Goal: Task Accomplishment & Management: Manage account settings

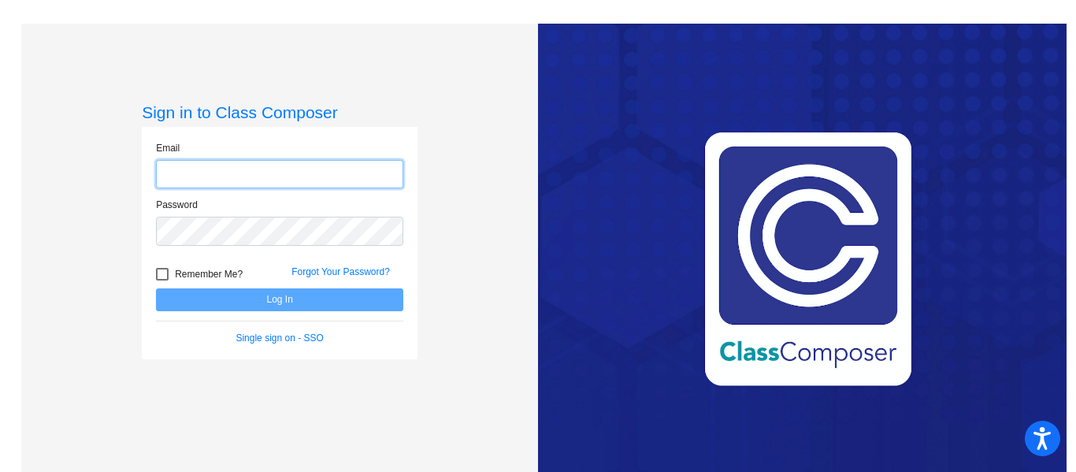
type input "[EMAIL_ADDRESS][DOMAIN_NAME]"
click at [156, 277] on div at bounding box center [162, 274] width 13 height 13
click at [161, 280] on input "Remember Me?" at bounding box center [161, 280] width 1 height 1
checkbox input "true"
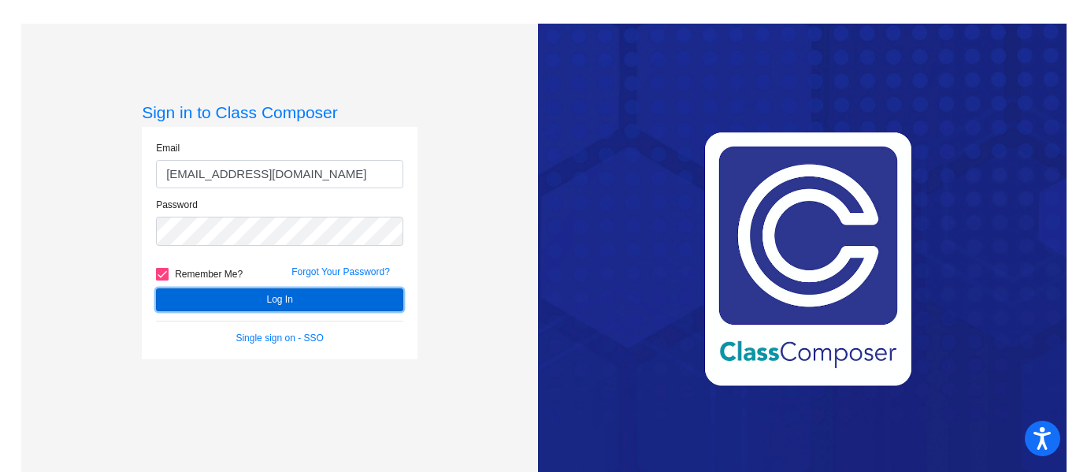
click at [285, 303] on button "Log In" at bounding box center [279, 299] width 247 height 23
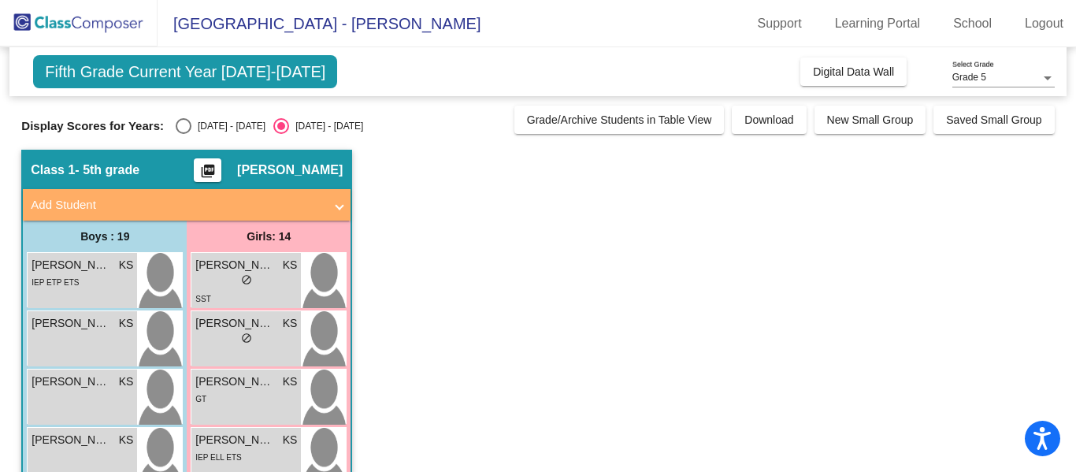
click at [176, 128] on div "Select an option" at bounding box center [184, 126] width 16 height 16
click at [183, 134] on input "[DATE] - [DATE]" at bounding box center [183, 134] width 1 height 1
radio input "true"
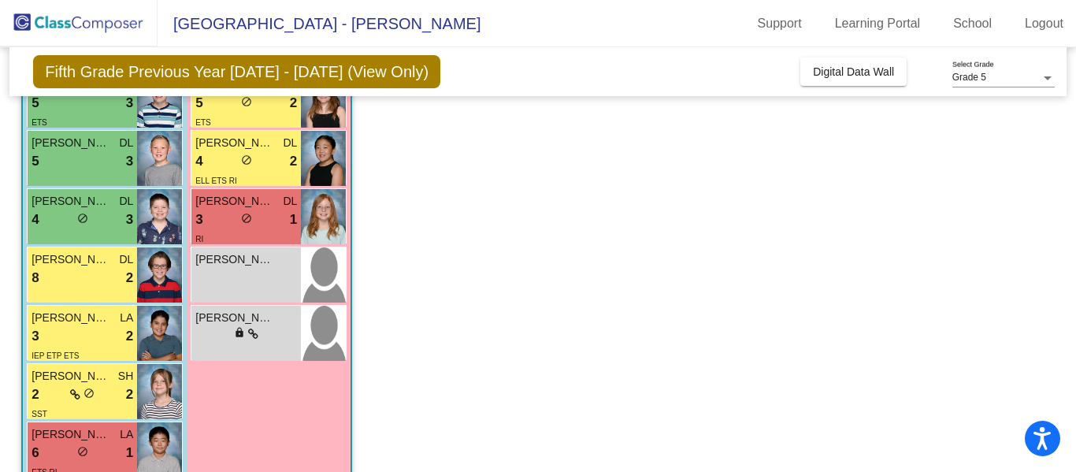
scroll to position [706, 0]
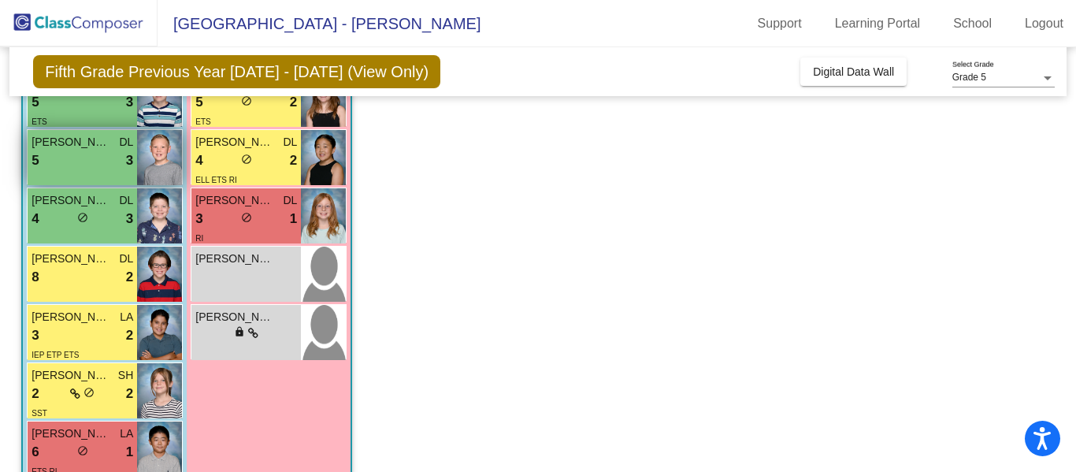
click at [86, 144] on span "[PERSON_NAME]" at bounding box center [71, 142] width 79 height 17
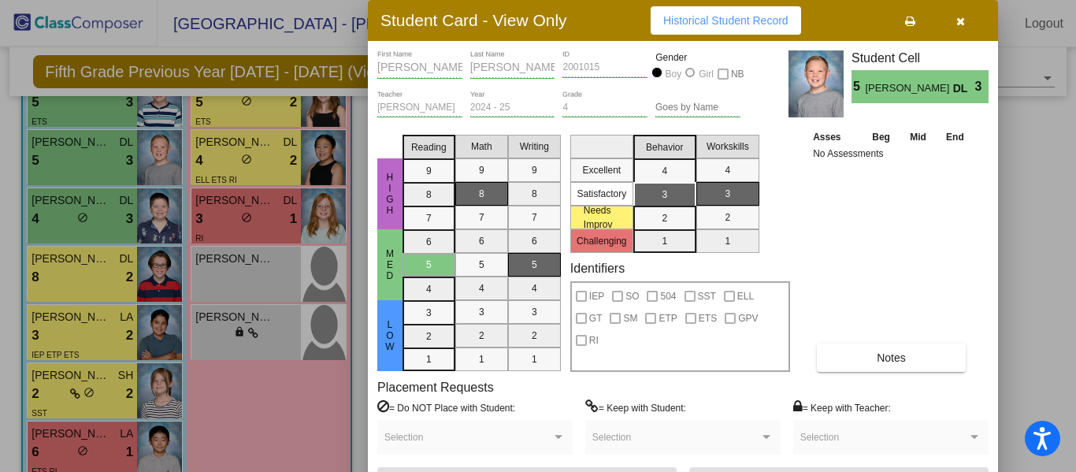
click at [65, 389] on div at bounding box center [538, 236] width 1076 height 472
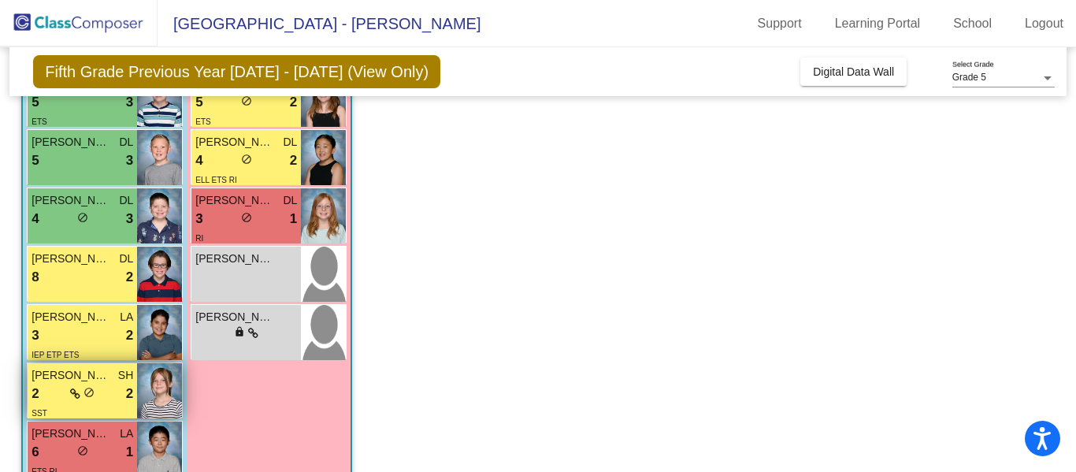
click at [58, 389] on div "2 lock do_not_disturb_alt 2" at bounding box center [83, 394] width 102 height 20
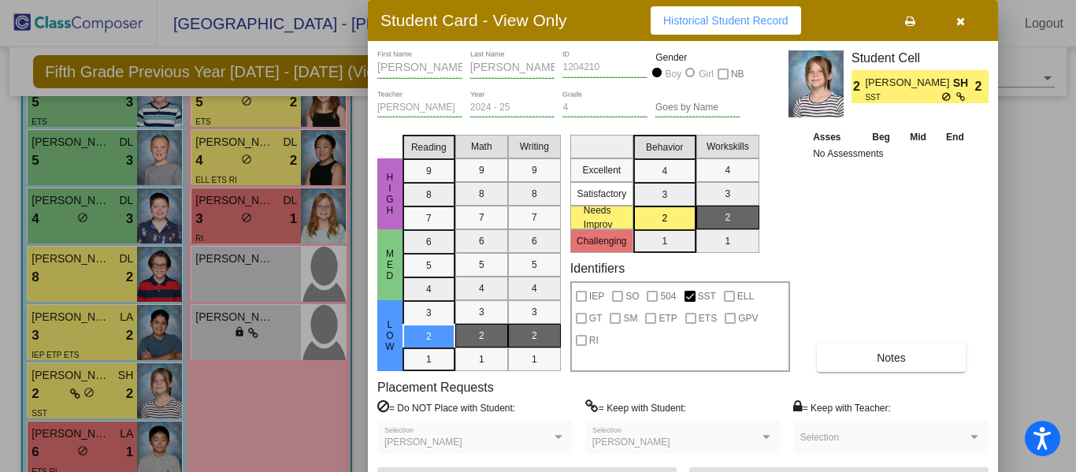
click at [963, 23] on icon "button" at bounding box center [960, 21] width 9 height 11
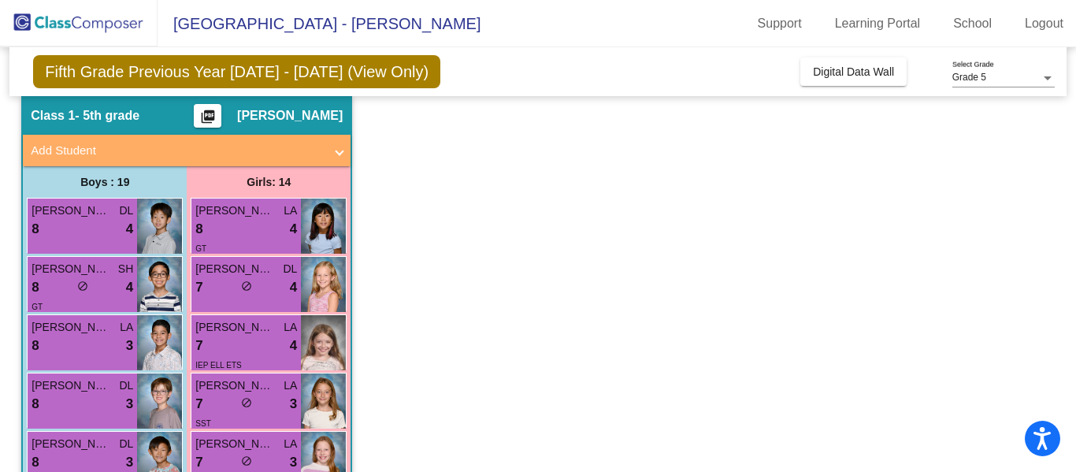
scroll to position [0, 0]
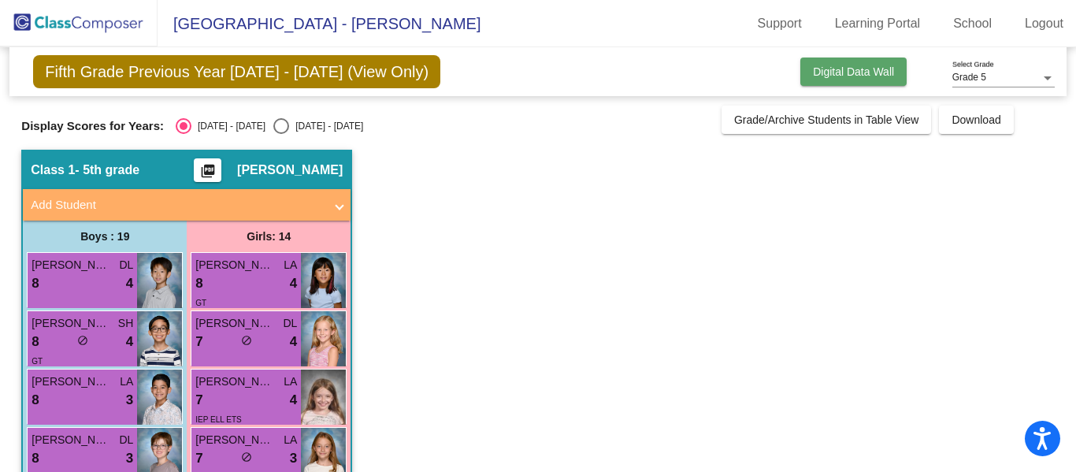
click at [871, 73] on span "Digital Data Wall" at bounding box center [853, 71] width 81 height 13
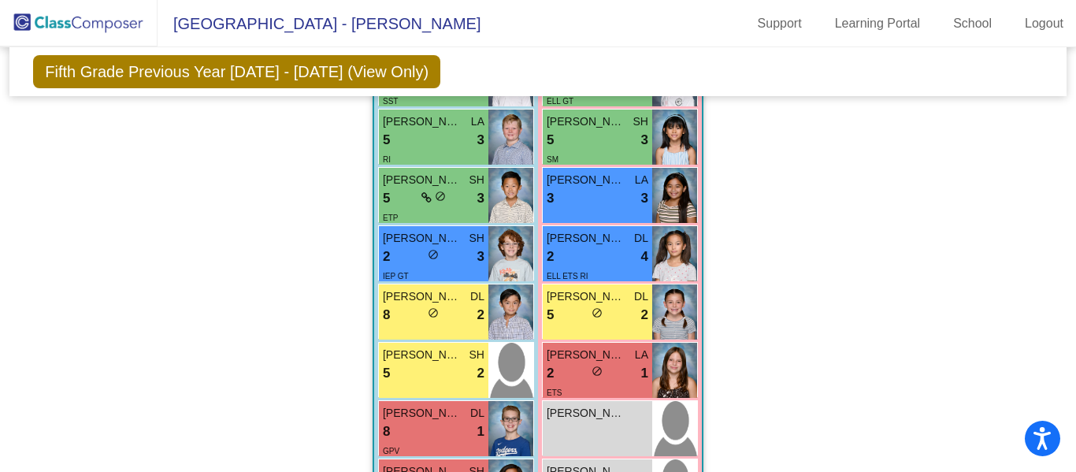
scroll to position [2052, 0]
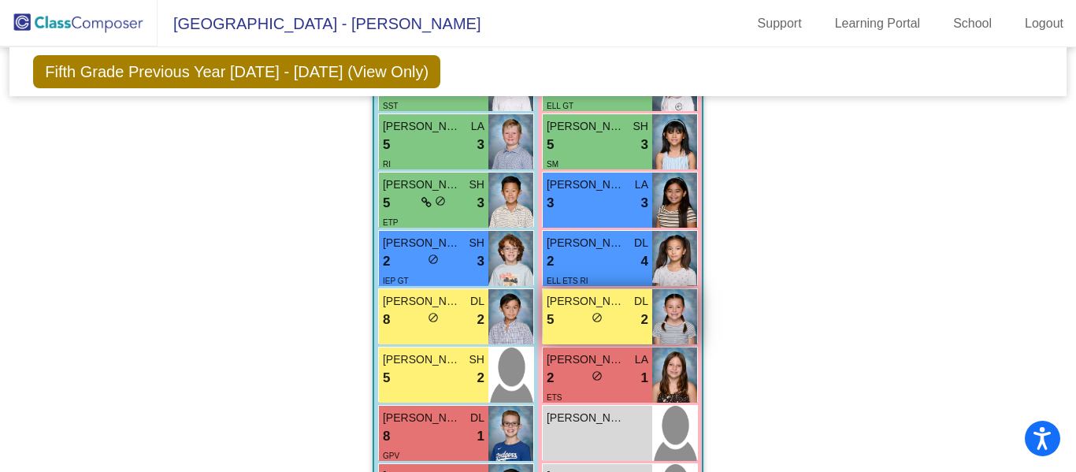
click at [618, 310] on div "5 lock do_not_disturb_alt 2" at bounding box center [598, 320] width 102 height 20
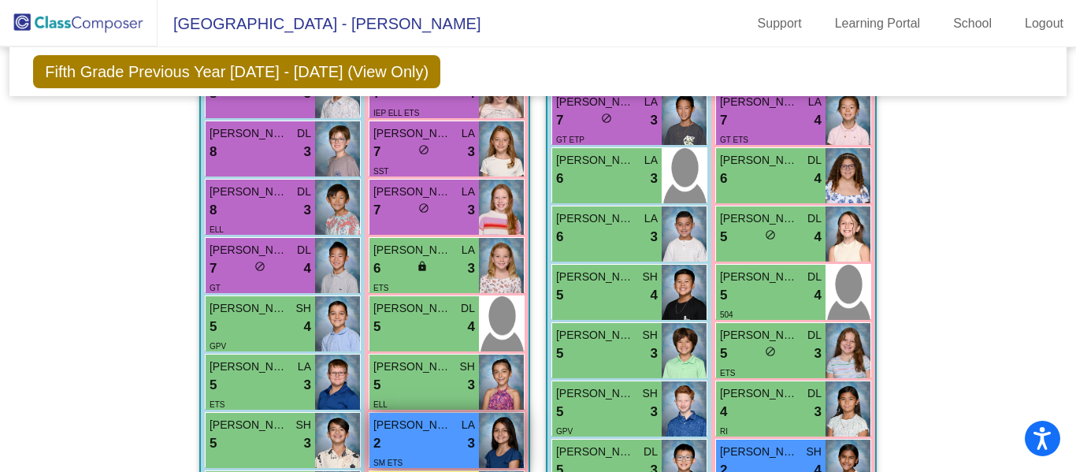
scroll to position [507, 0]
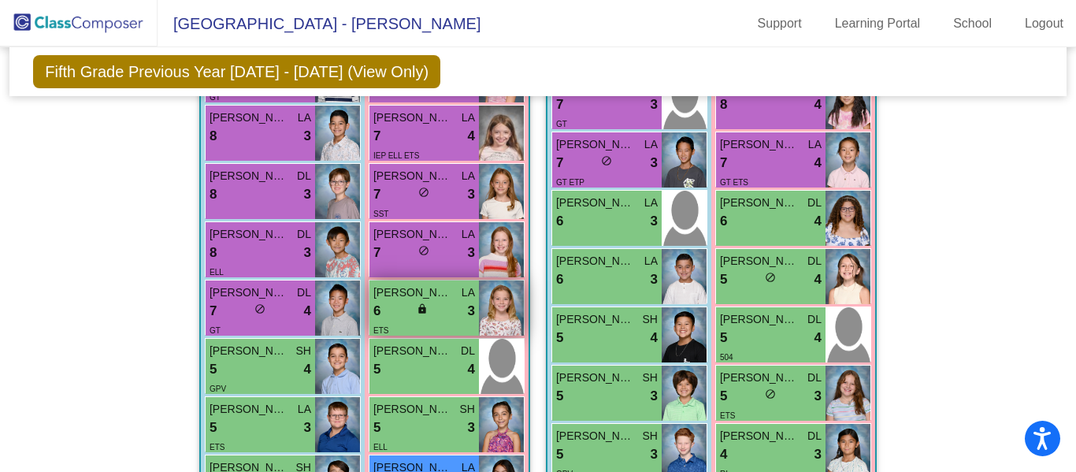
click at [445, 301] on div "6 lock do_not_disturb_alt 3" at bounding box center [424, 311] width 102 height 20
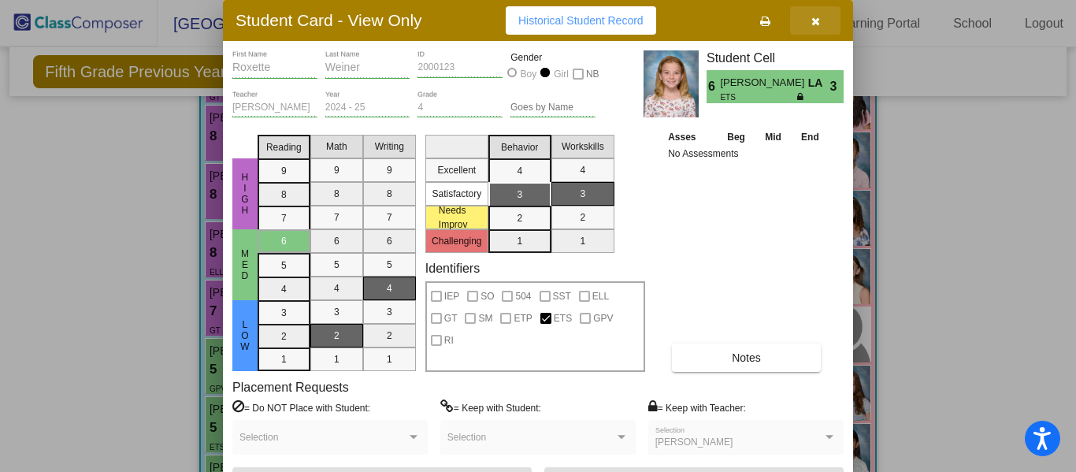
click at [818, 23] on icon "button" at bounding box center [815, 21] width 9 height 11
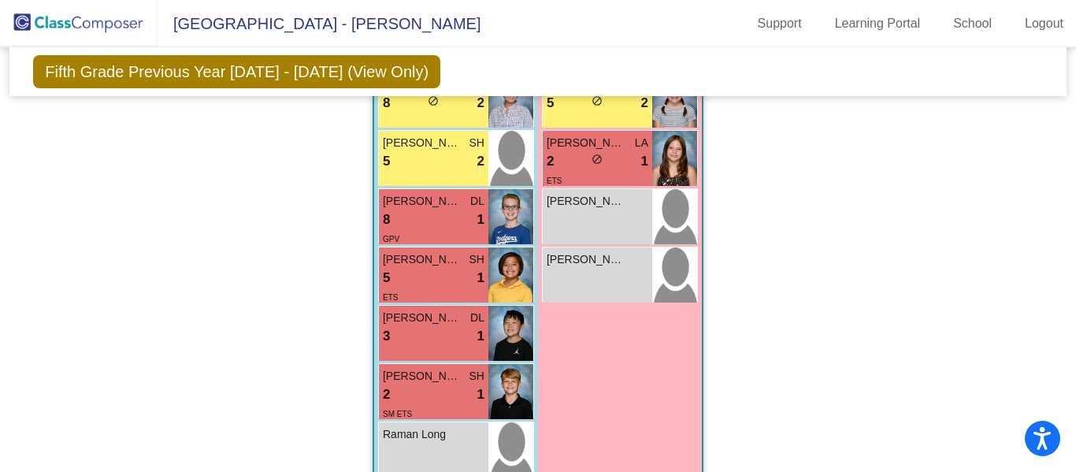
scroll to position [2286, 0]
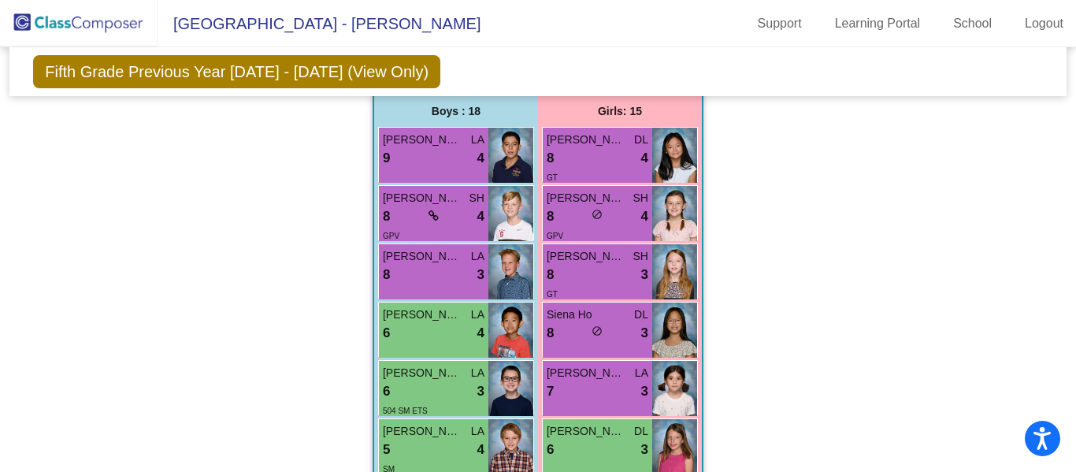
scroll to position [1943, 0]
